Goal: Navigation & Orientation: Find specific page/section

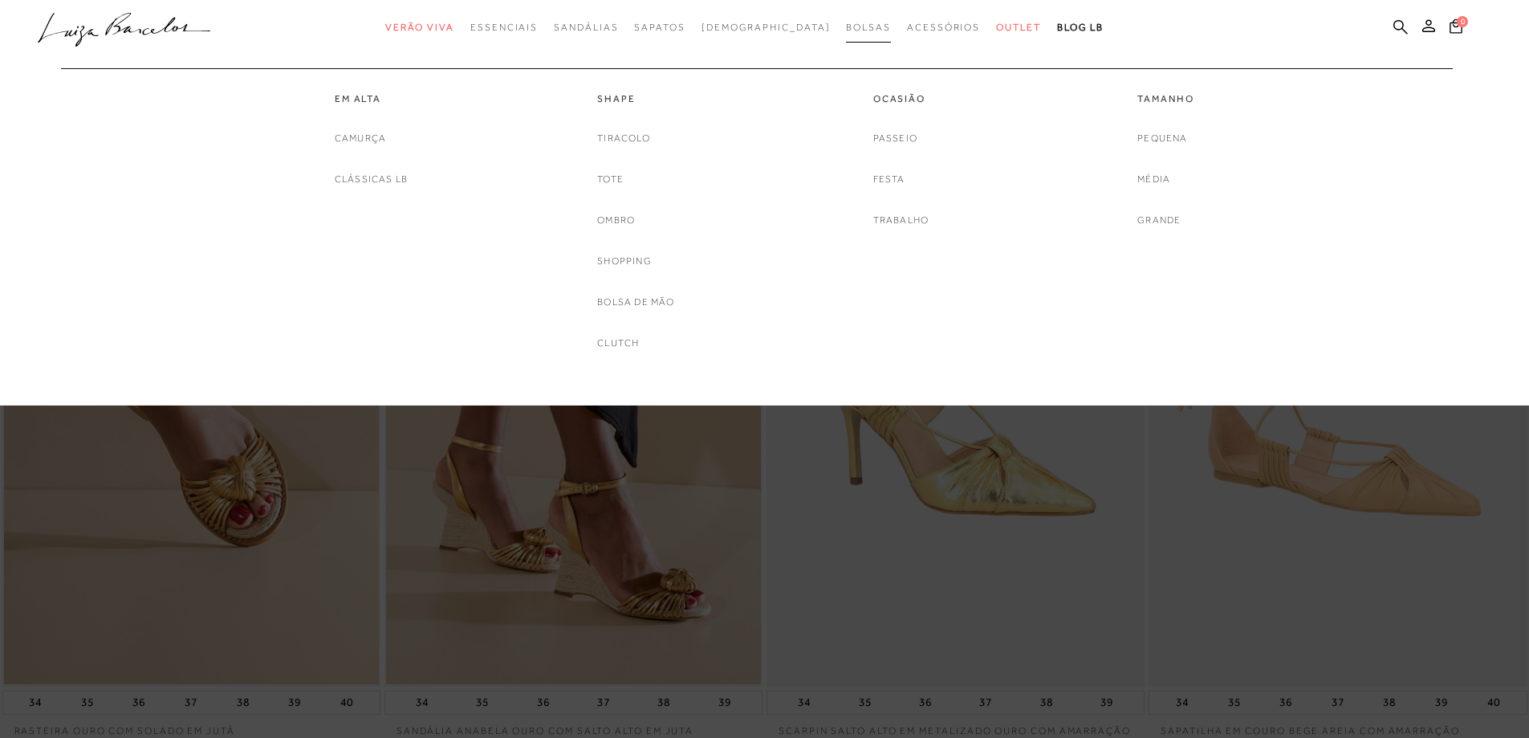
click at [846, 22] on span "Bolsas" at bounding box center [868, 27] width 45 height 11
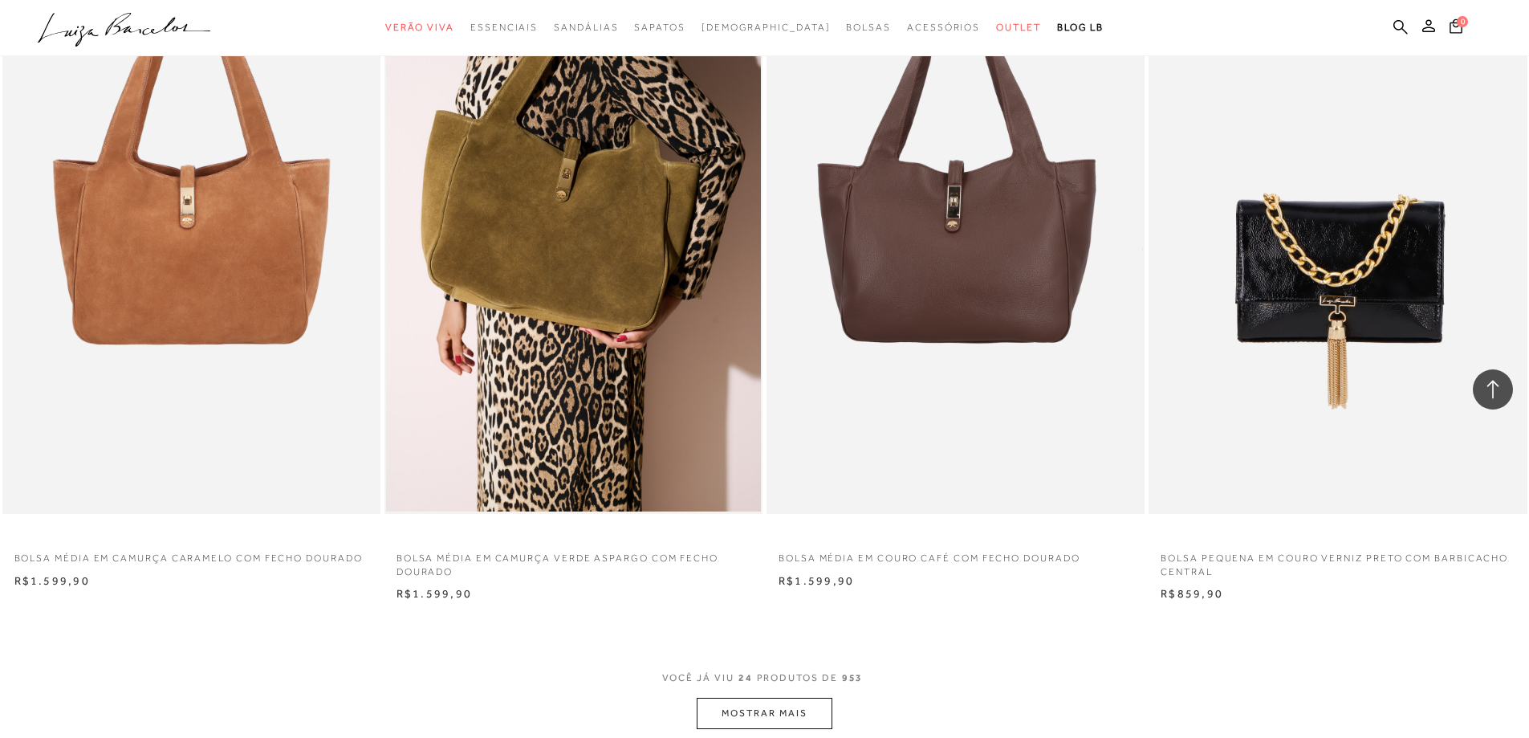
scroll to position [3772, 0]
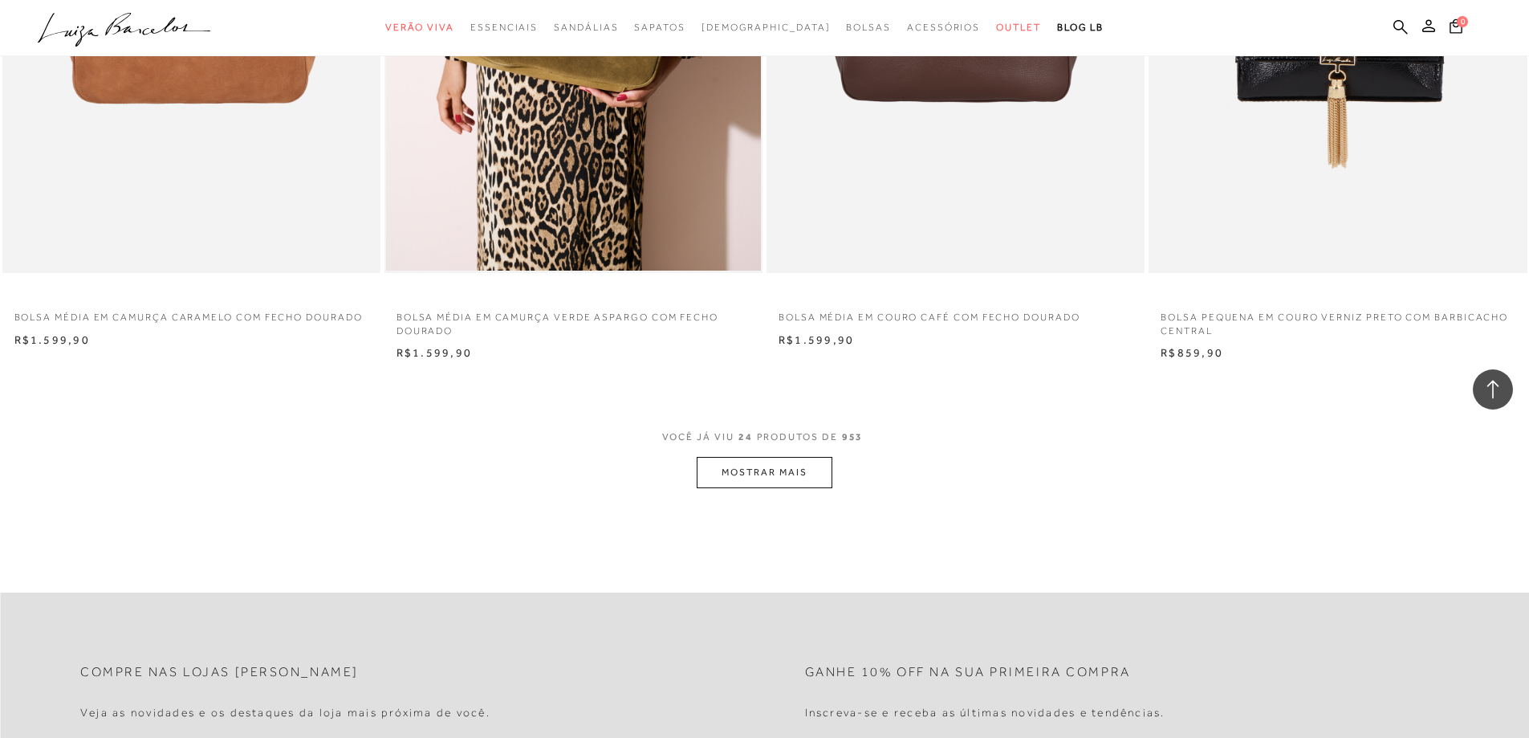
click at [751, 481] on button "MOSTRAR MAIS" at bounding box center [764, 472] width 135 height 31
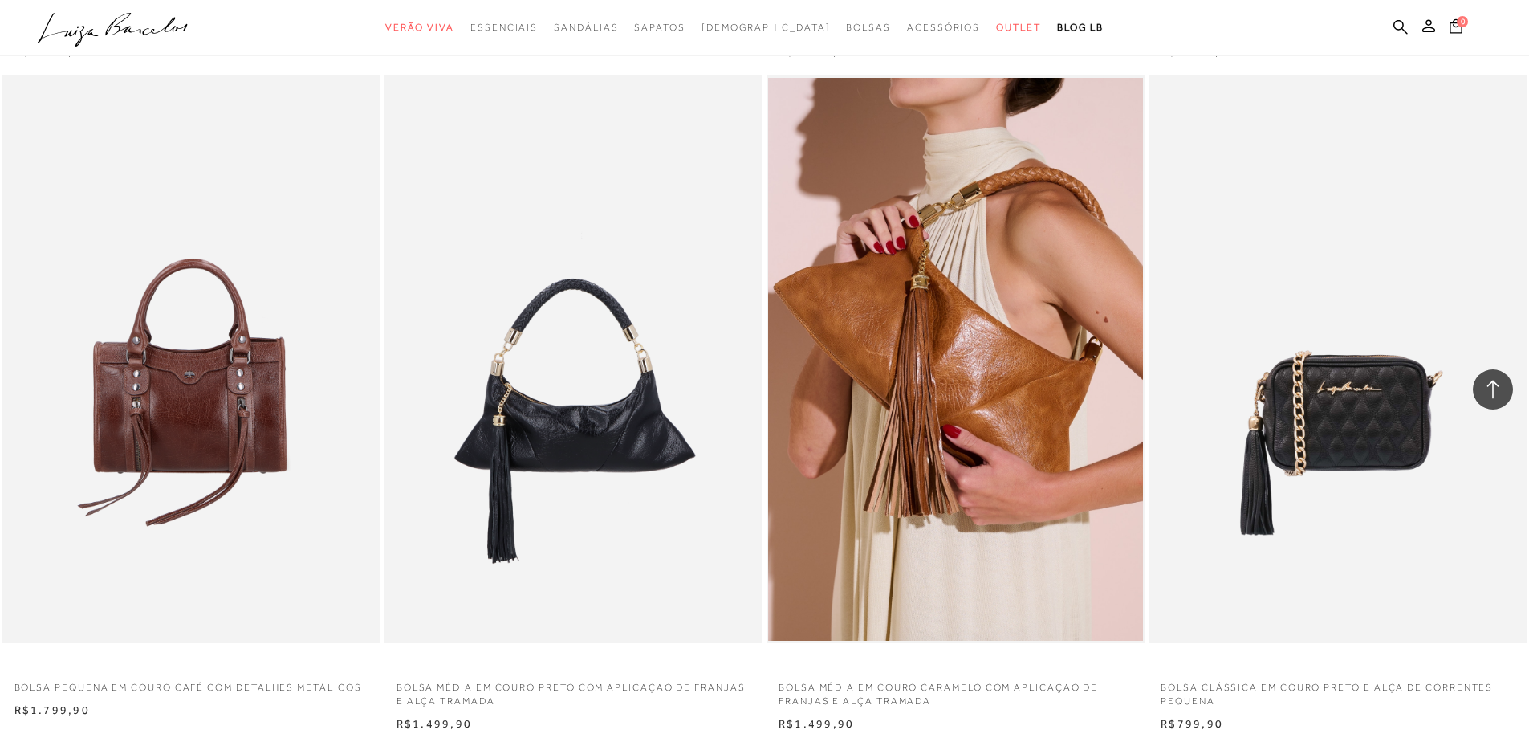
scroll to position [7464, 0]
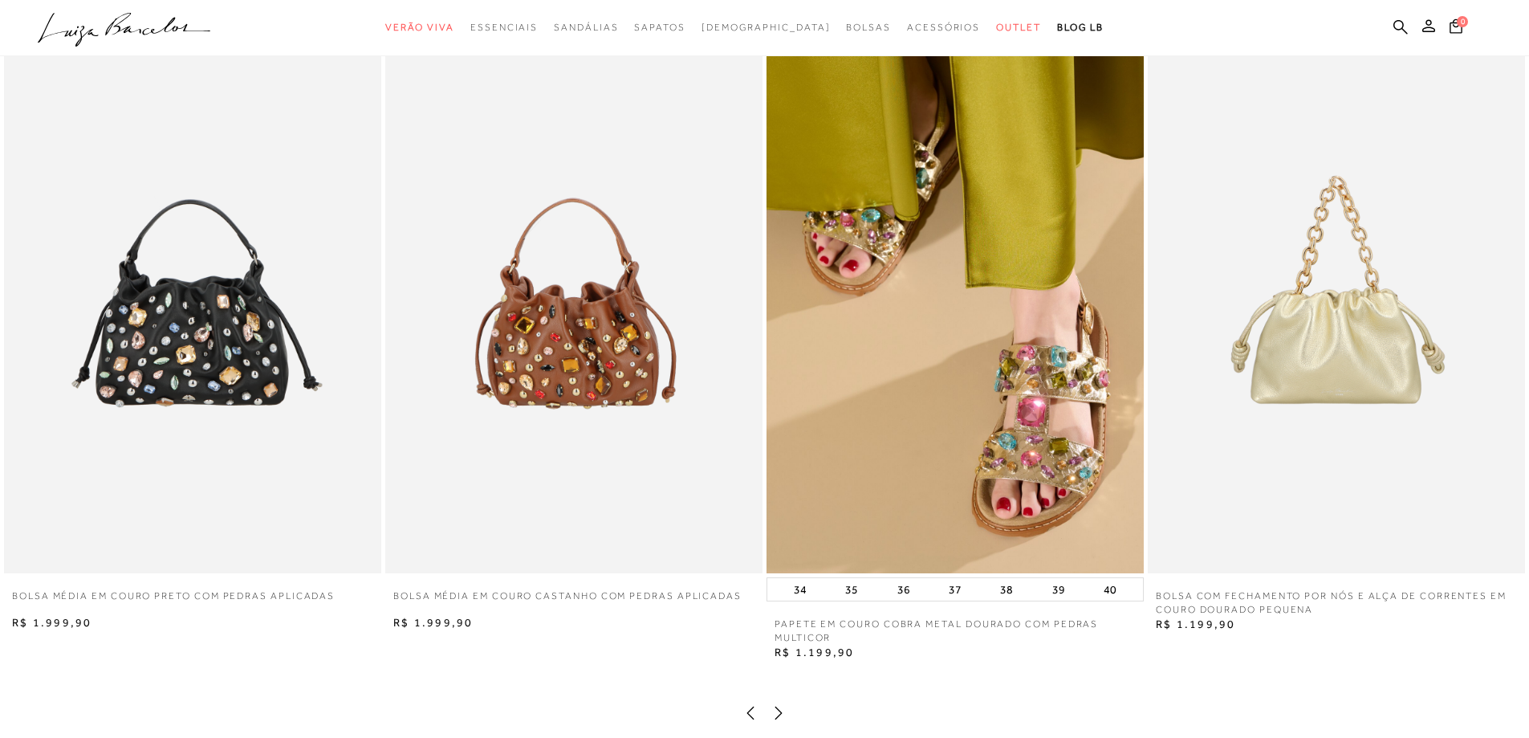
scroll to position [3210, 0]
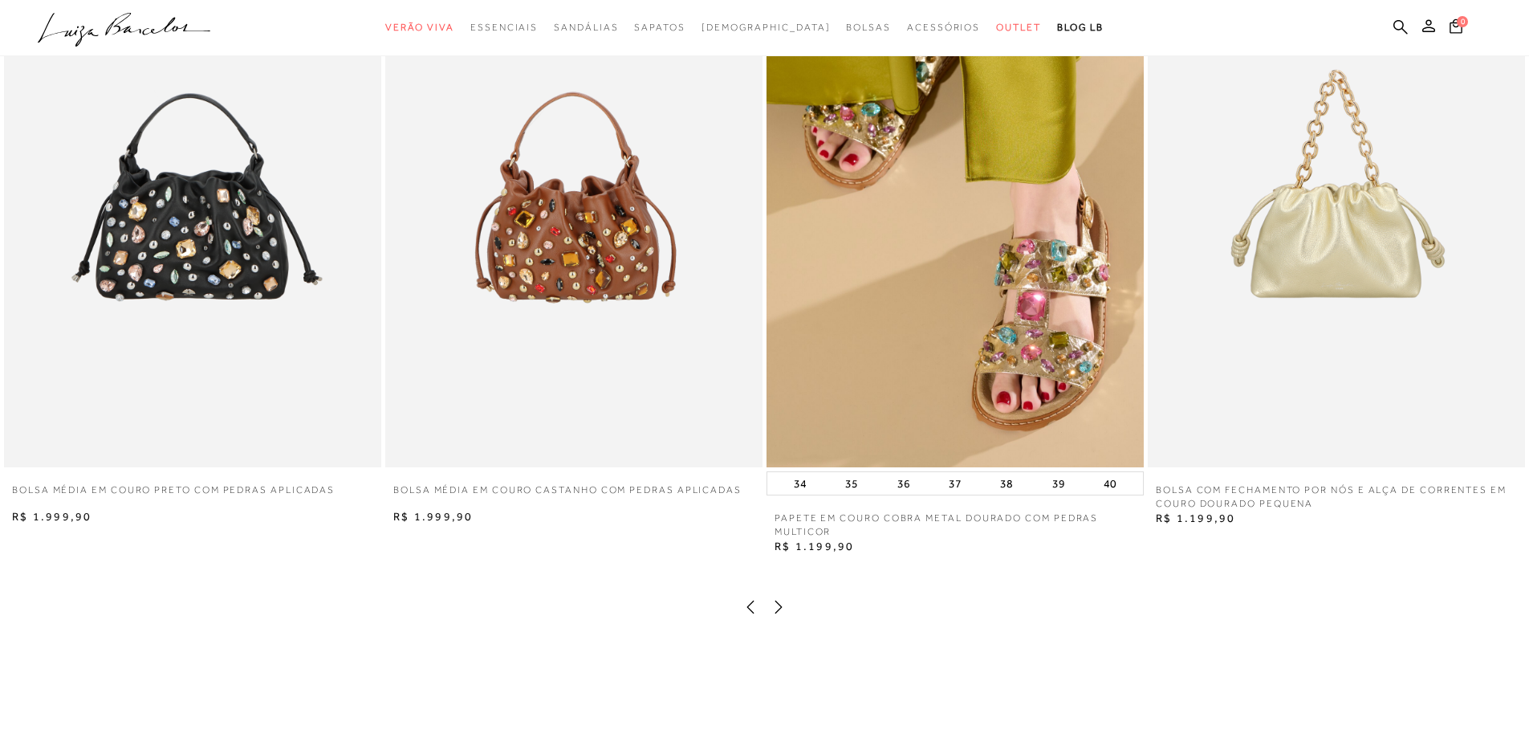
click at [1018, 331] on img at bounding box center [954, 184] width 377 height 566
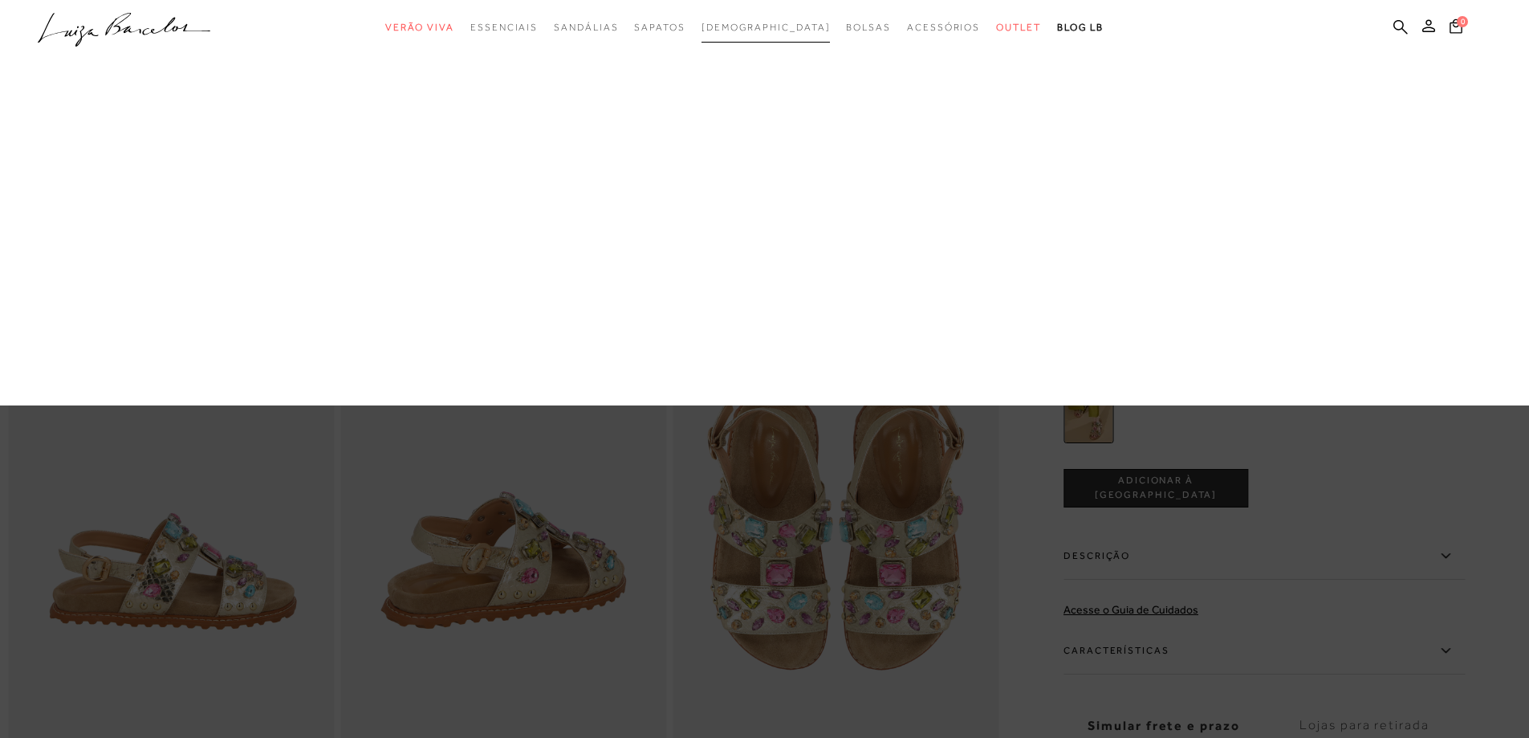
scroll to position [562, 0]
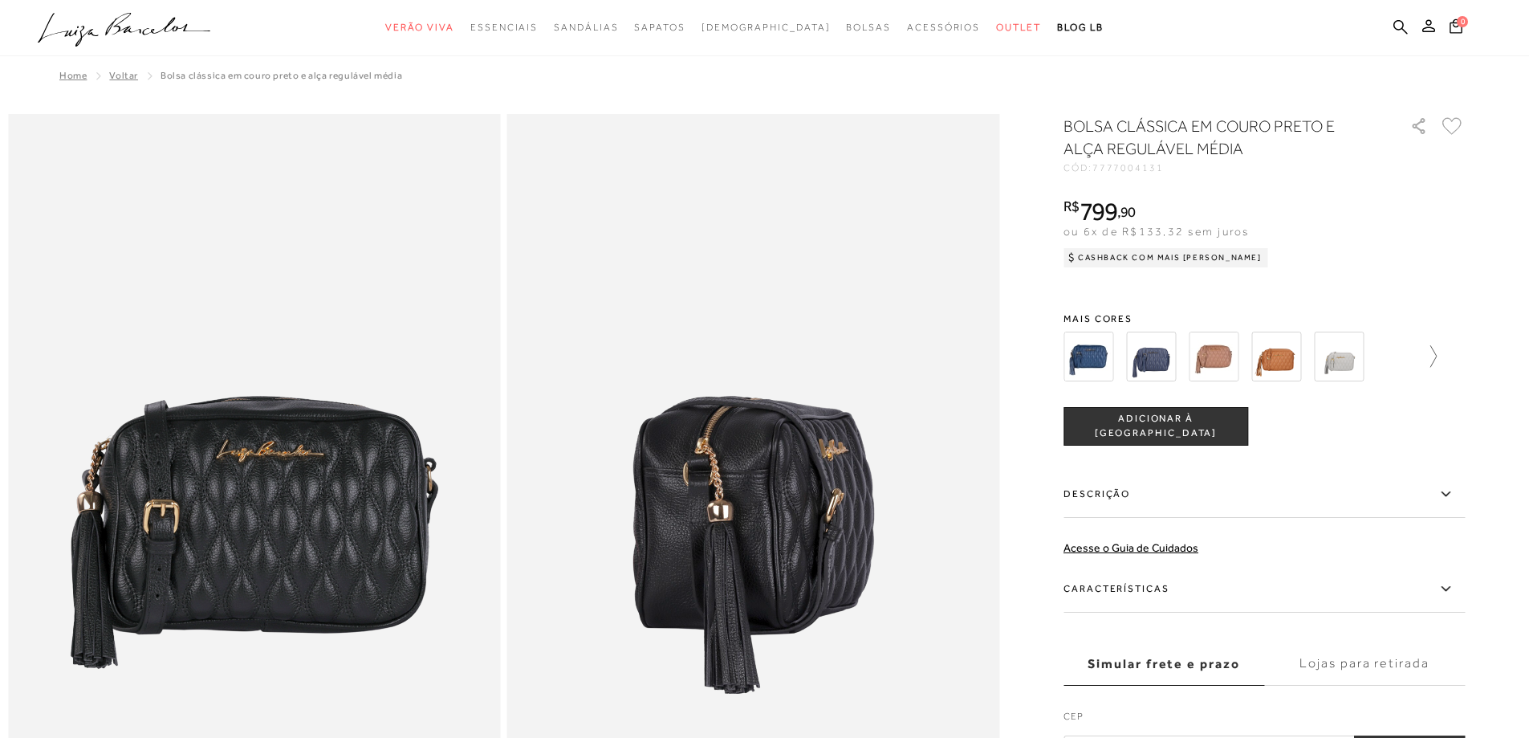
click at [1431, 352] on icon at bounding box center [1425, 356] width 22 height 22
click at [1389, 351] on img at bounding box center [1367, 356] width 50 height 50
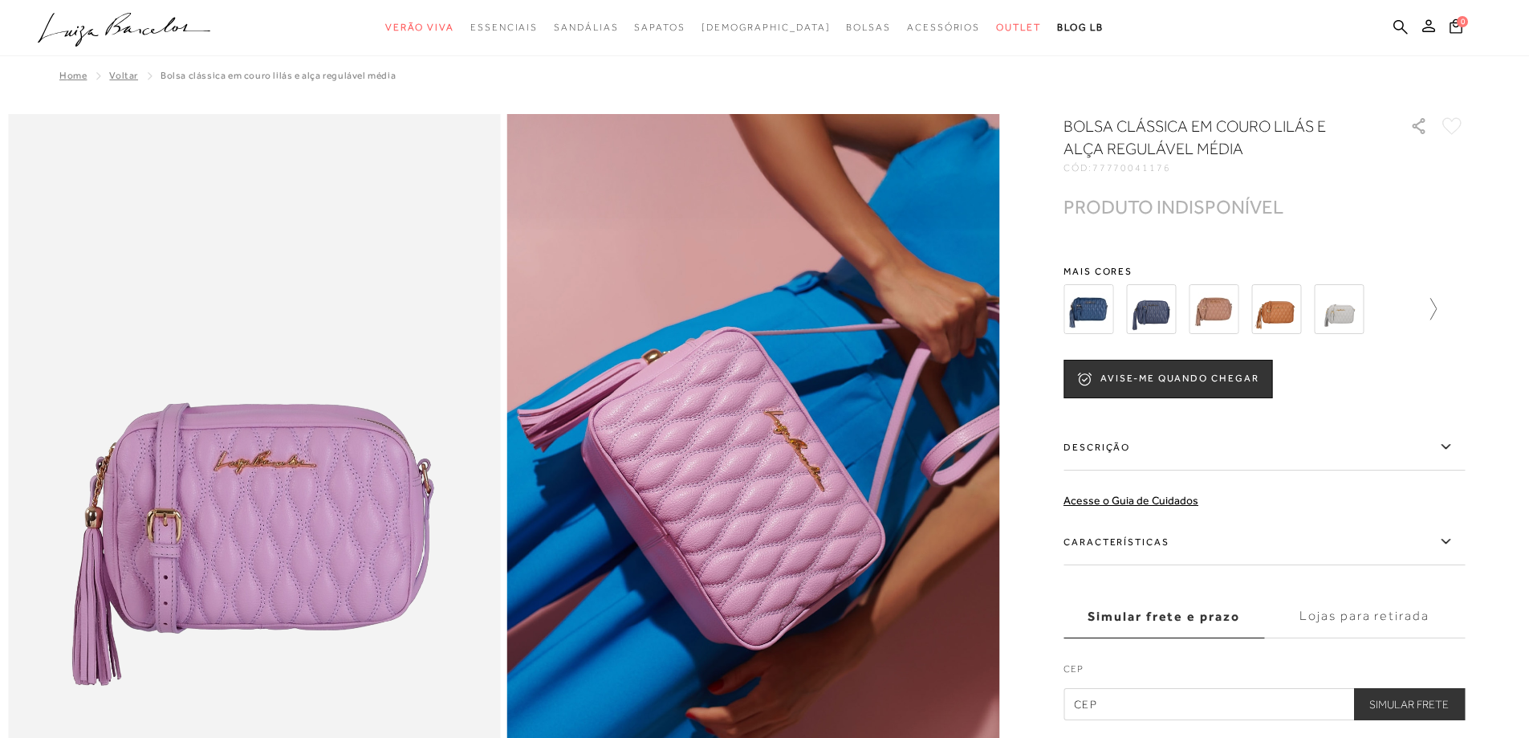
click at [1437, 305] on icon at bounding box center [1433, 309] width 6 height 22
click at [1266, 309] on img at bounding box center [1242, 309] width 50 height 50
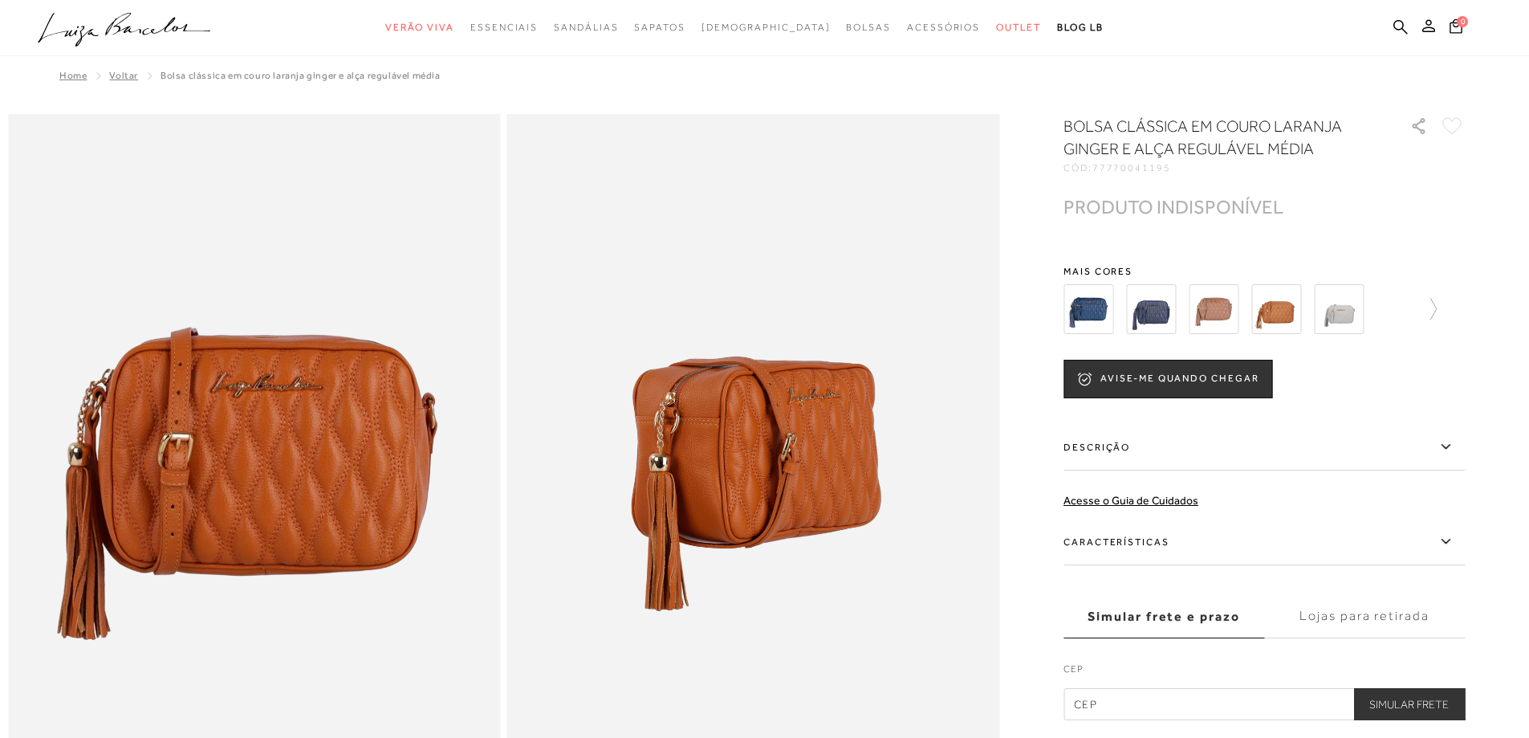
click at [1113, 306] on img at bounding box center [1088, 309] width 50 height 50
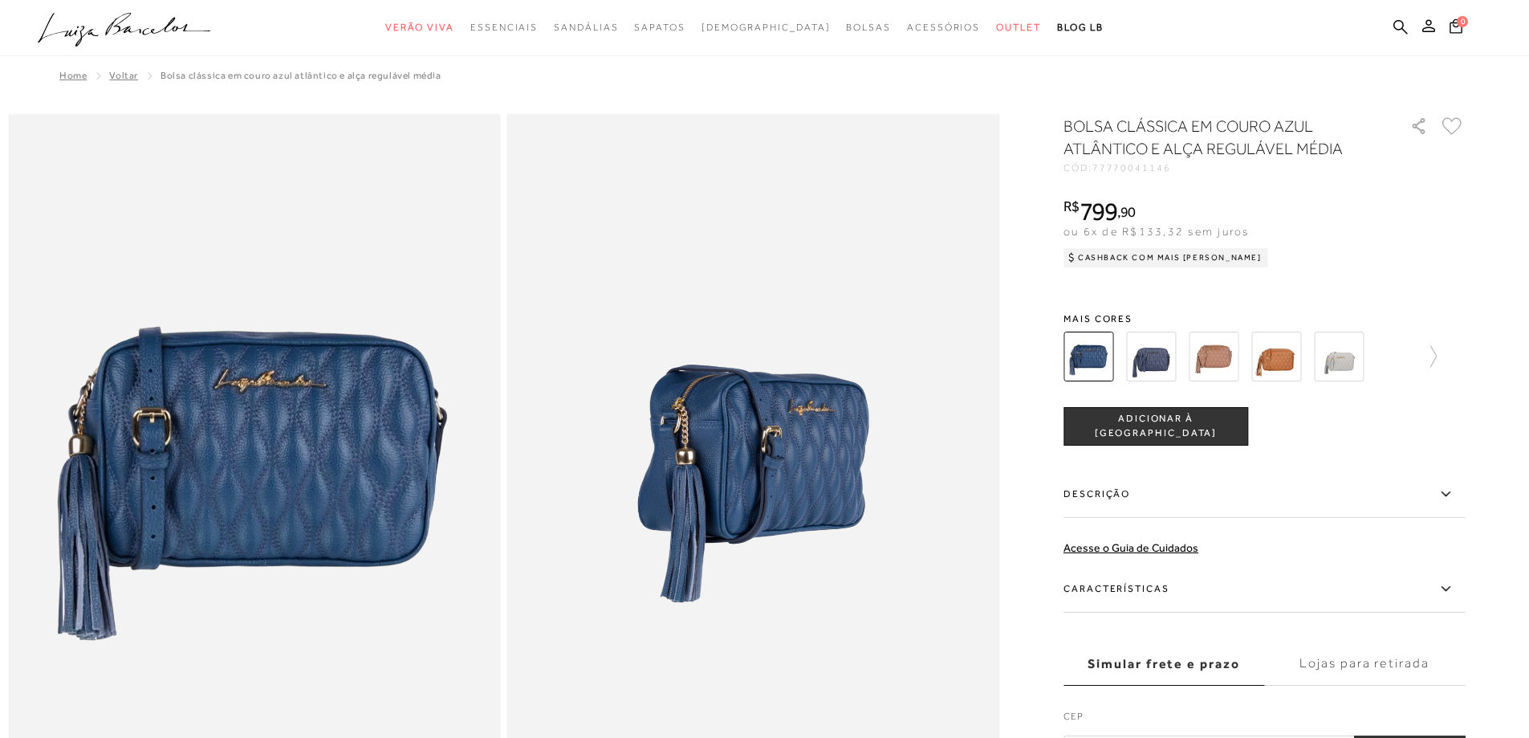
click at [1157, 356] on img at bounding box center [1151, 356] width 50 height 50
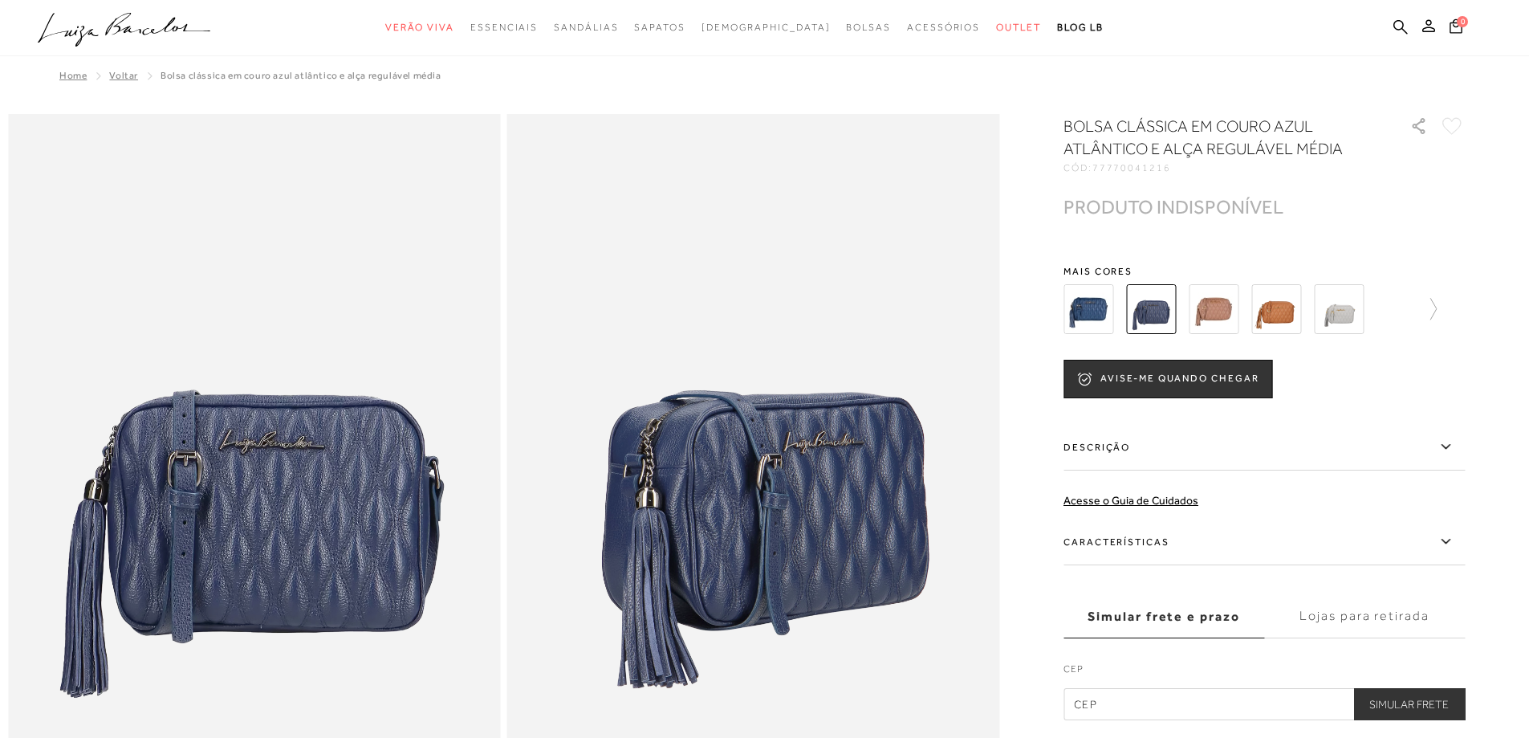
click at [1216, 310] on img at bounding box center [1214, 309] width 50 height 50
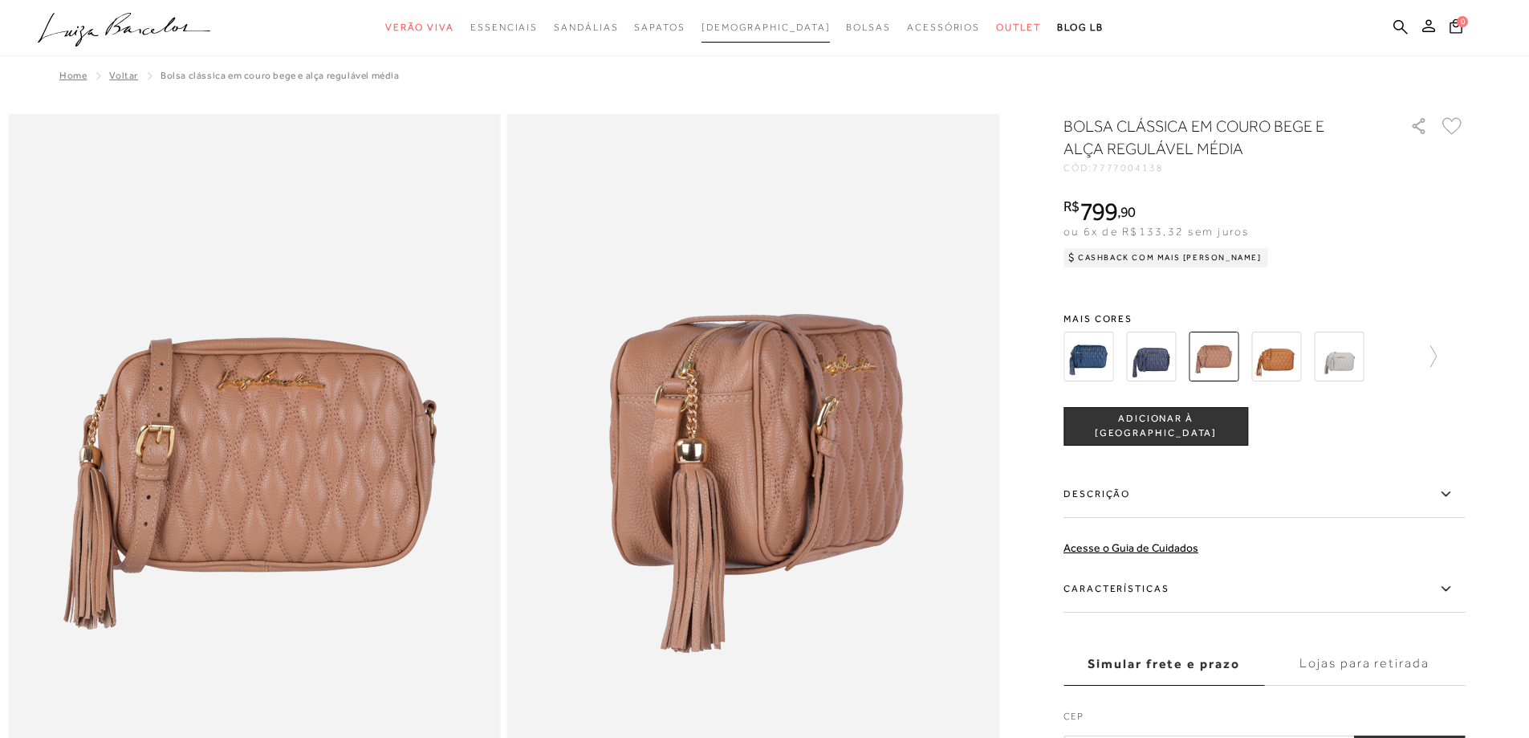
click at [746, 26] on span "[DEMOGRAPHIC_DATA]" at bounding box center [765, 27] width 129 height 11
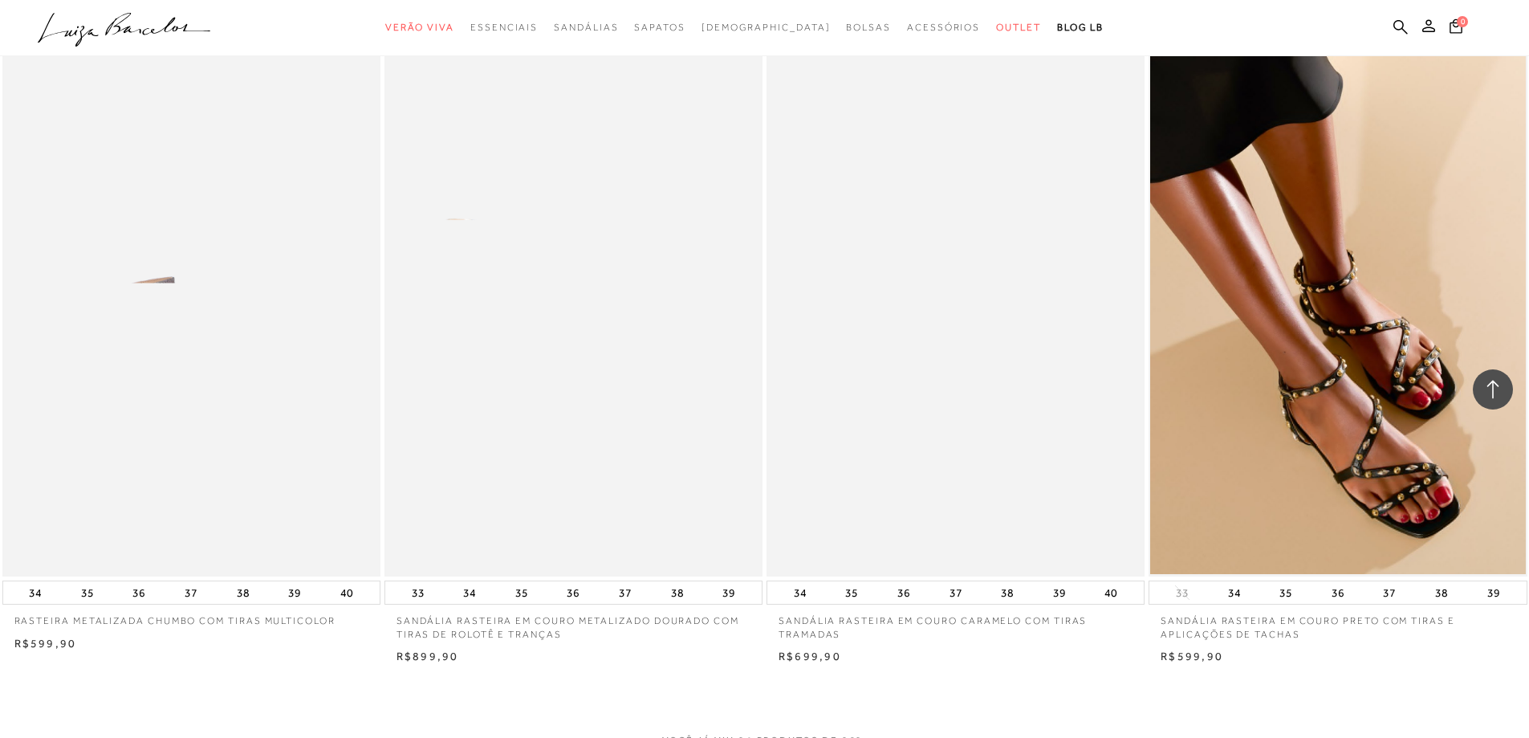
scroll to position [3932, 0]
